Goal: Task Accomplishment & Management: Manage account settings

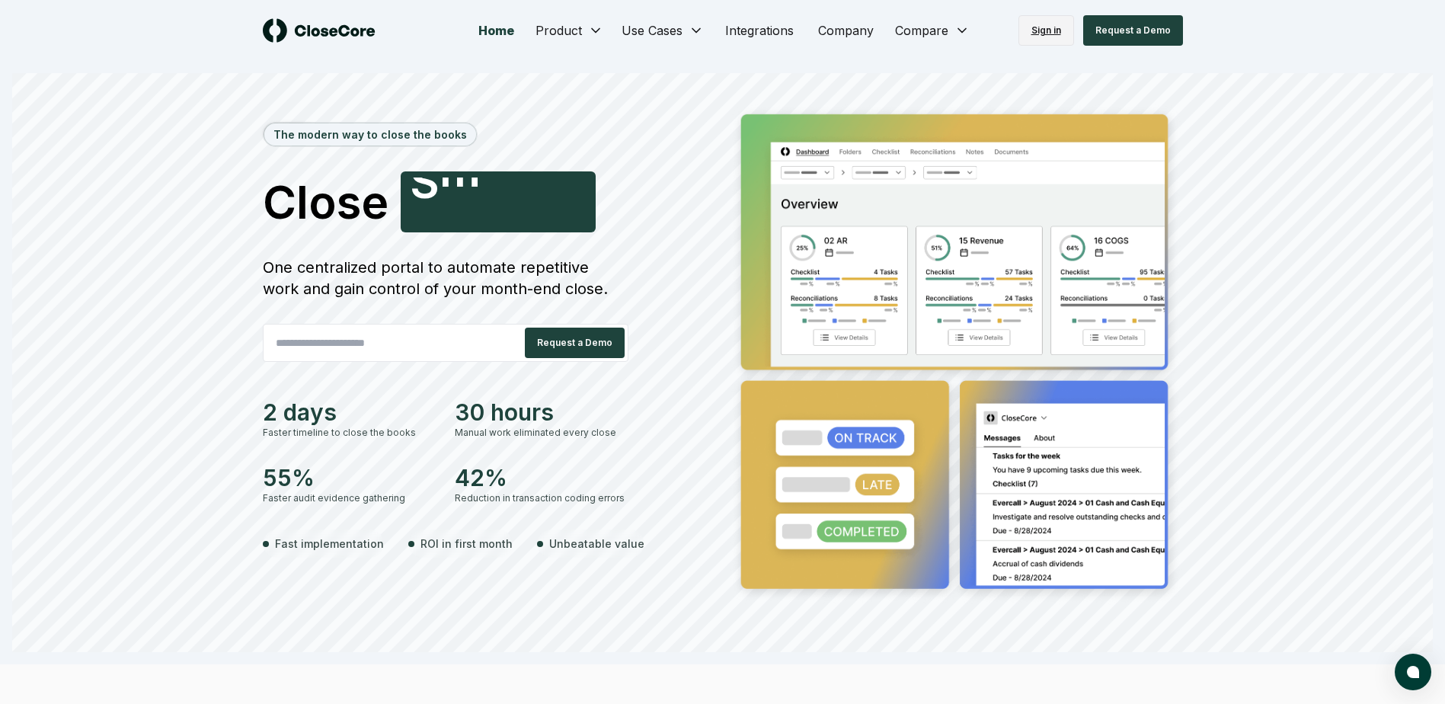
click at [1043, 33] on link "Sign in" at bounding box center [1046, 30] width 56 height 30
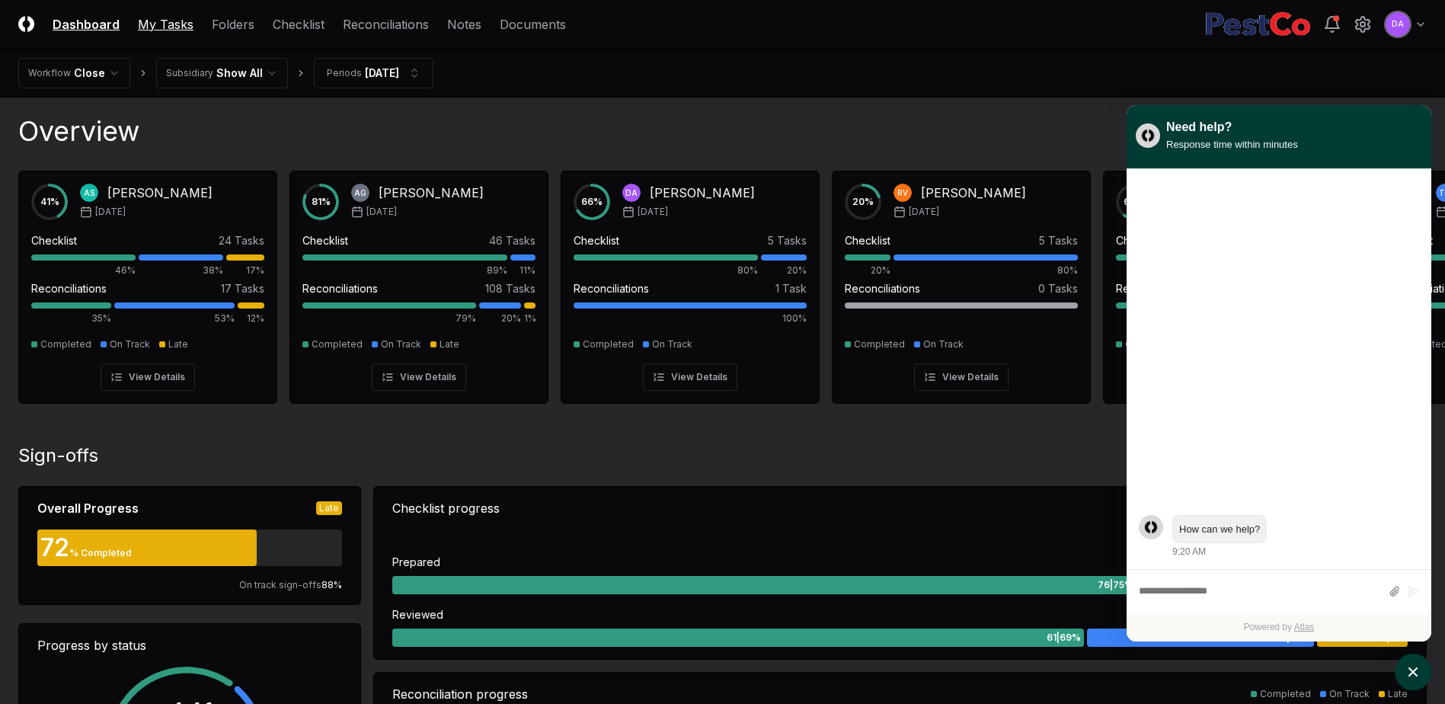
click at [157, 23] on link "My Tasks" at bounding box center [166, 24] width 56 height 18
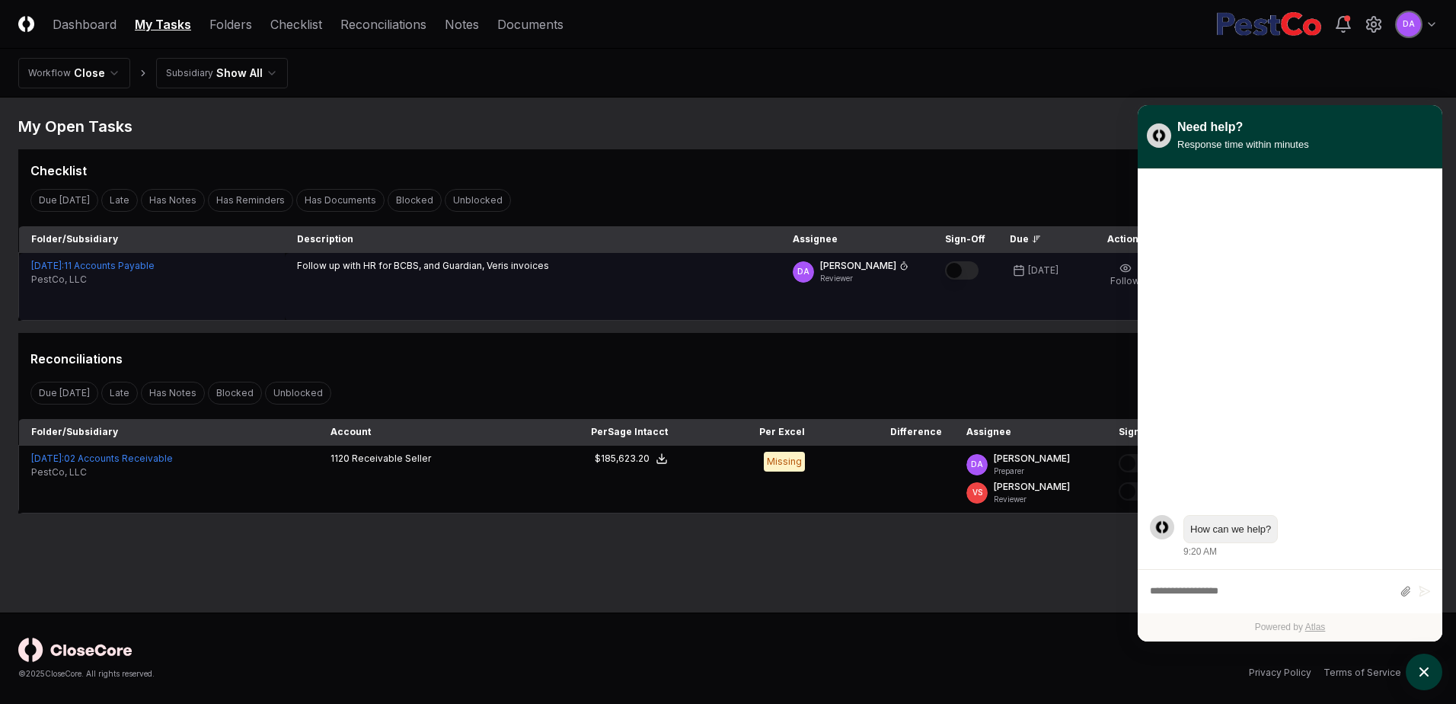
click at [966, 272] on button "Mark complete" at bounding box center [962, 270] width 34 height 18
